Goal: Navigation & Orientation: Find specific page/section

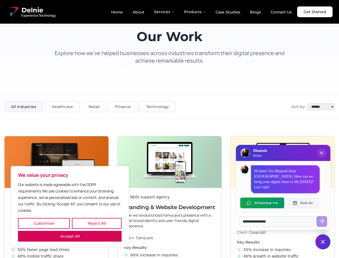
click at [44, 223] on button "Customize" at bounding box center [44, 223] width 52 height 11
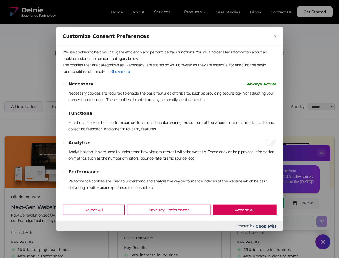
click at [97, 223] on div at bounding box center [169, 129] width 339 height 258
click at [70, 62] on p "We use cookies to help you navigate efficiently and perform certain functions. …" at bounding box center [170, 55] width 214 height 13
click at [322, 158] on div at bounding box center [169, 129] width 339 height 258
click at [263, 203] on div "Reject All Save My Preferences Accept All" at bounding box center [169, 209] width 227 height 23
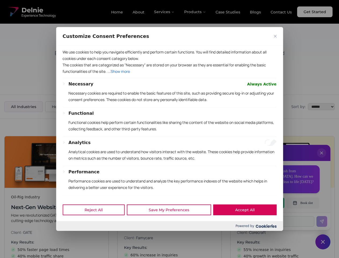
click at [303, 203] on div at bounding box center [169, 129] width 339 height 258
click at [323, 242] on div at bounding box center [169, 129] width 339 height 258
click at [165, 12] on div at bounding box center [169, 129] width 339 height 258
click at [195, 12] on div at bounding box center [169, 129] width 339 height 258
